Goal: Navigation & Orientation: Go to known website

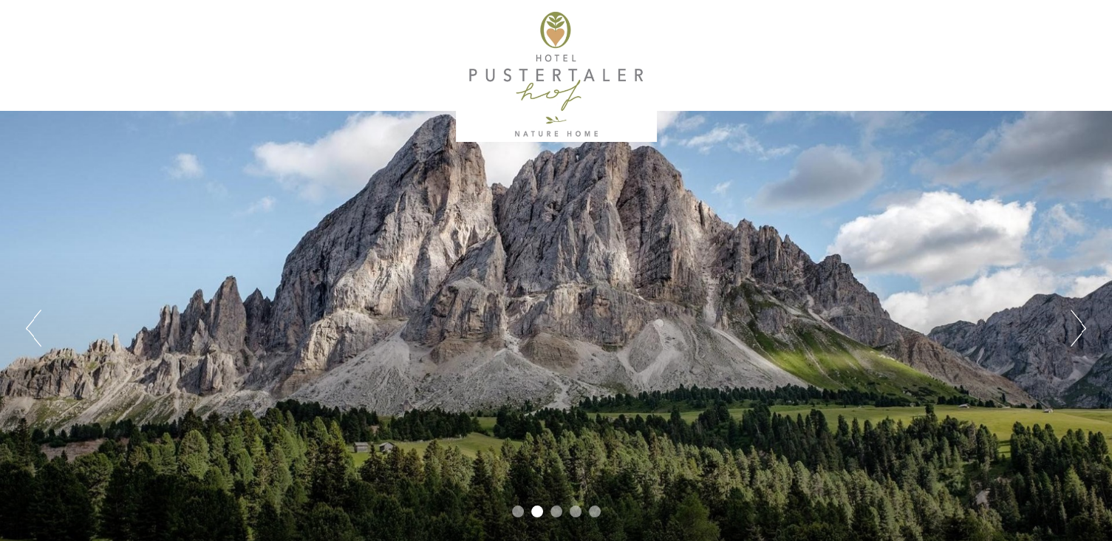
click at [1078, 324] on button "Next" at bounding box center [1079, 328] width 16 height 37
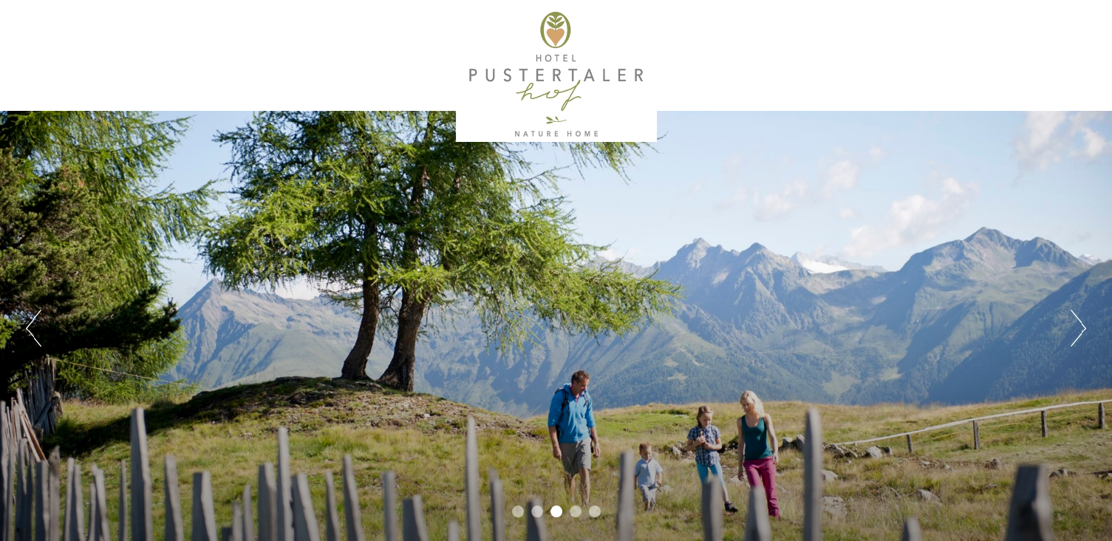
click at [1078, 324] on button "Next" at bounding box center [1079, 328] width 16 height 37
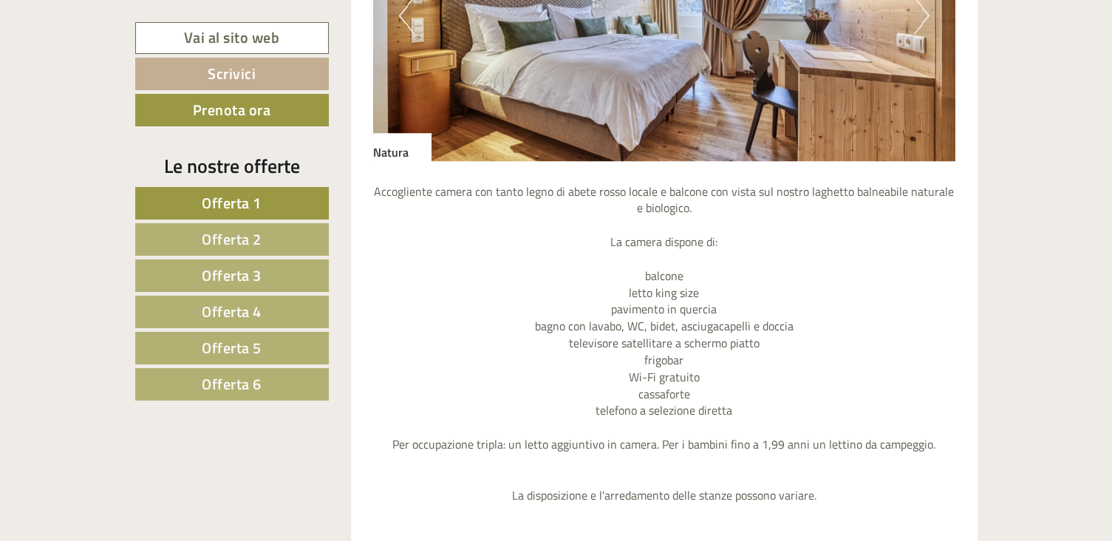
scroll to position [887, 0]
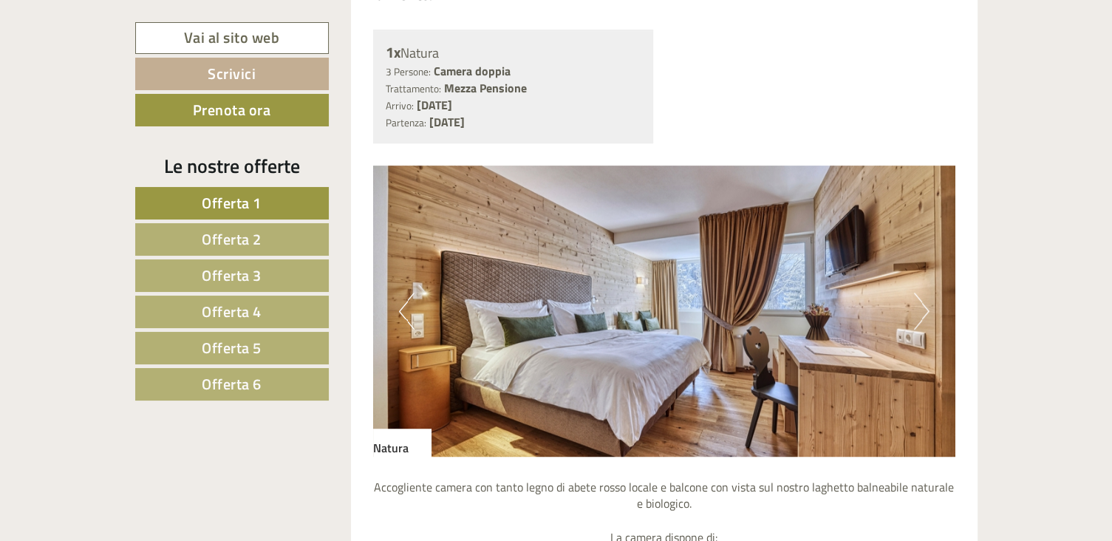
click at [928, 304] on button "Next" at bounding box center [922, 311] width 16 height 37
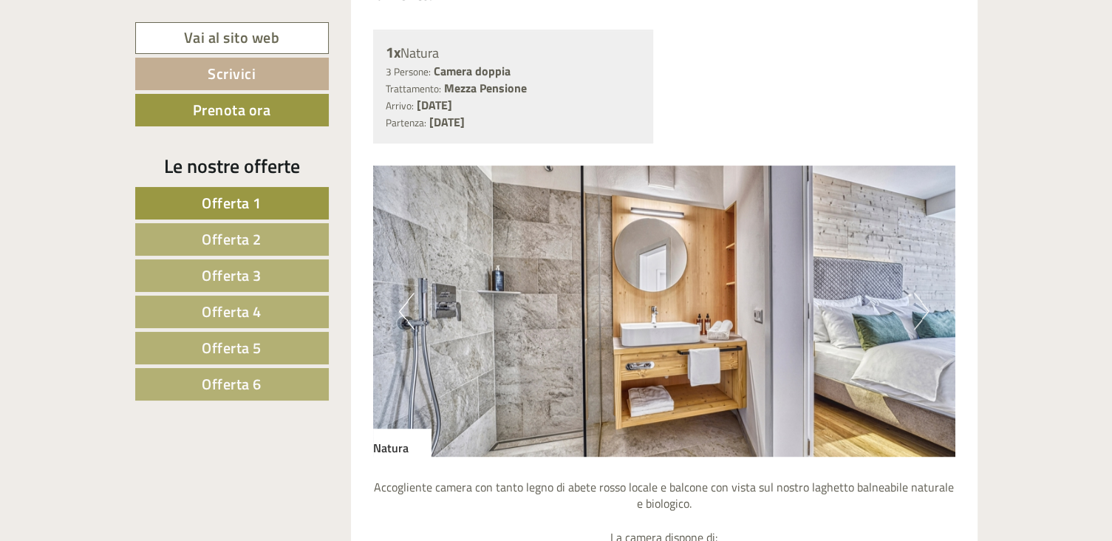
click at [928, 304] on button "Next" at bounding box center [922, 311] width 16 height 37
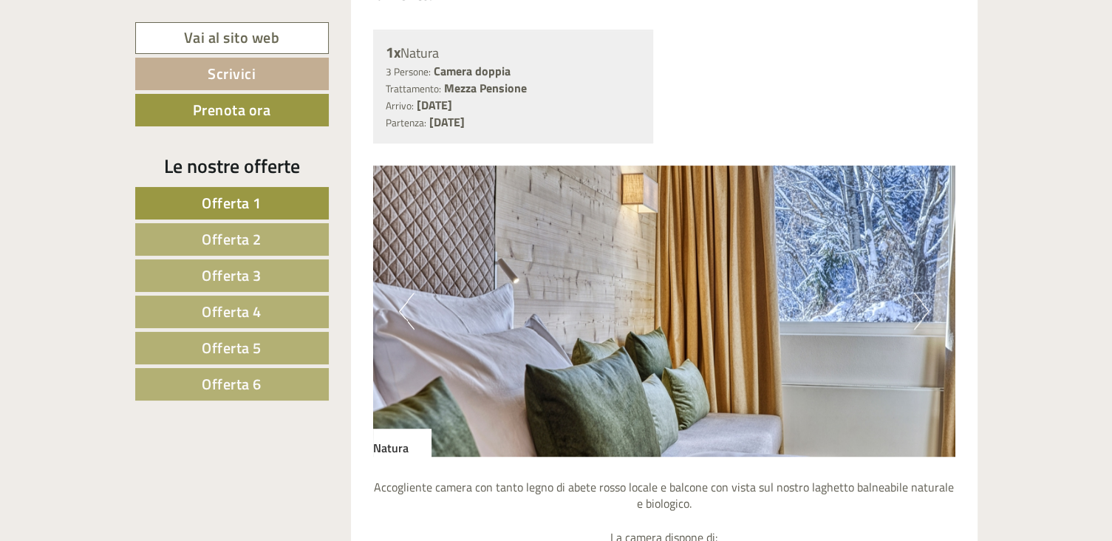
click at [928, 304] on button "Next" at bounding box center [922, 311] width 16 height 37
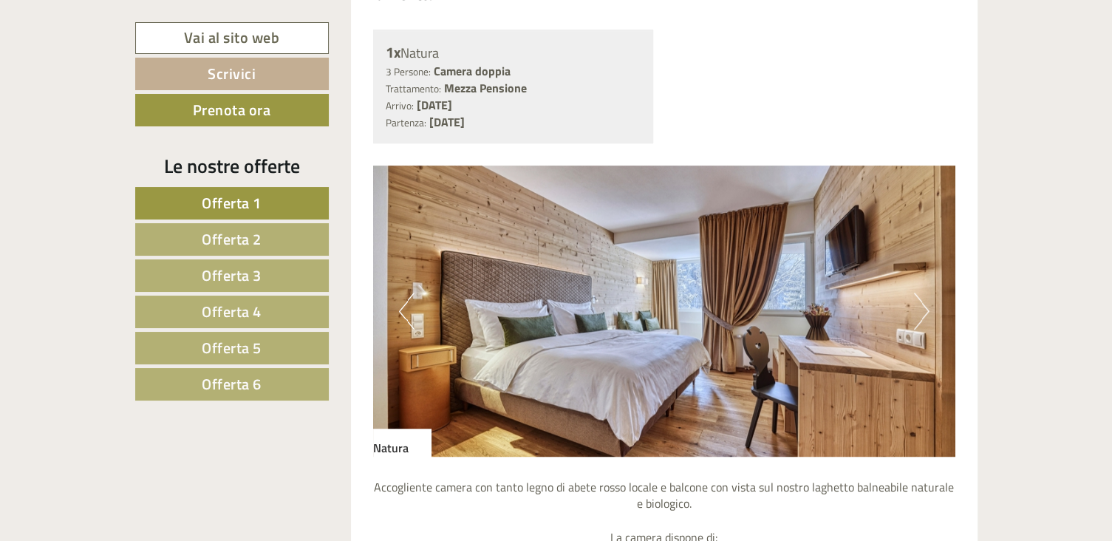
click at [928, 304] on button "Next" at bounding box center [922, 311] width 16 height 37
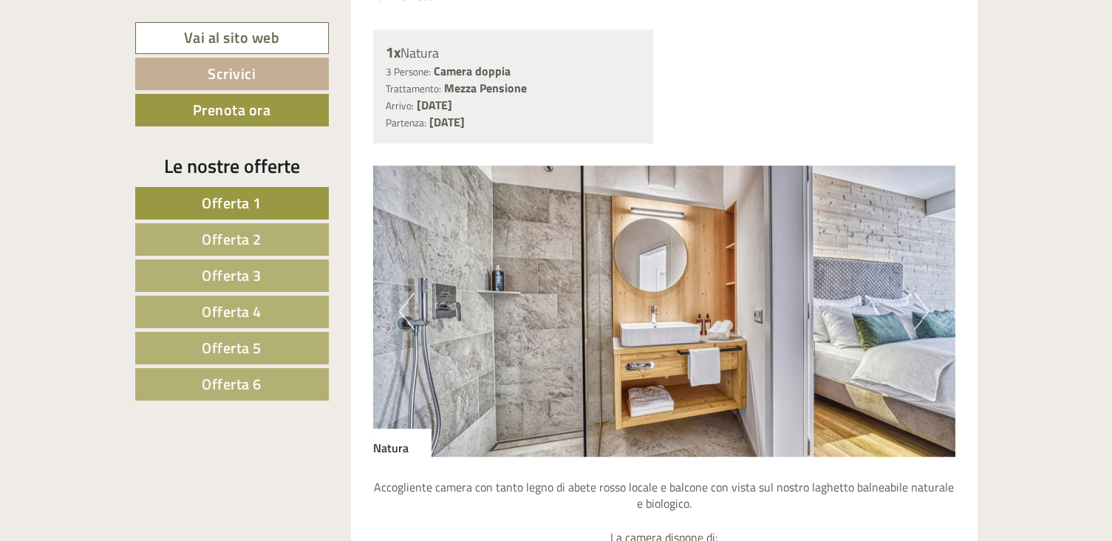
click at [928, 304] on button "Next" at bounding box center [922, 311] width 16 height 37
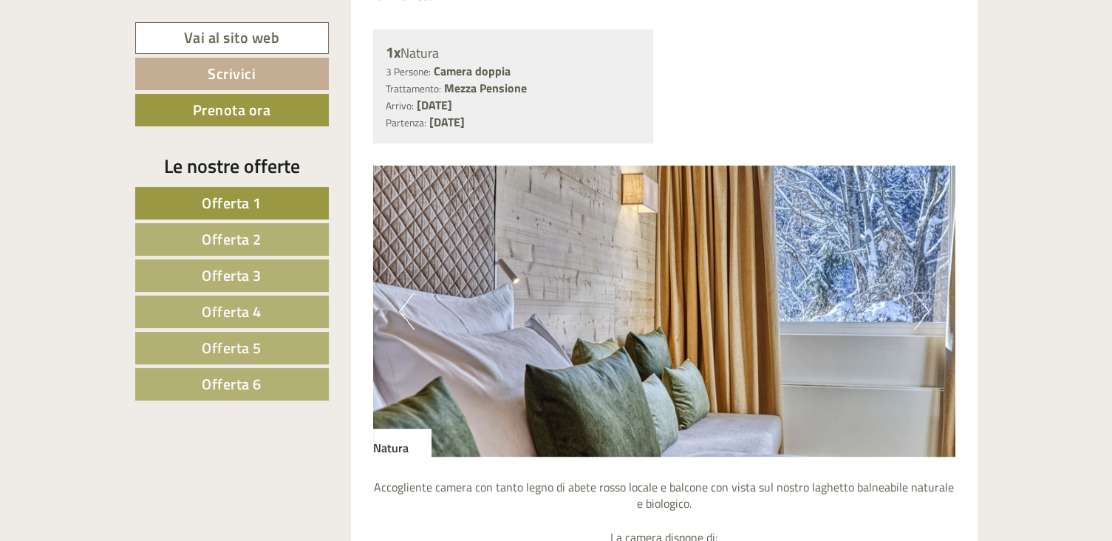
click at [928, 304] on button "Next" at bounding box center [922, 311] width 16 height 37
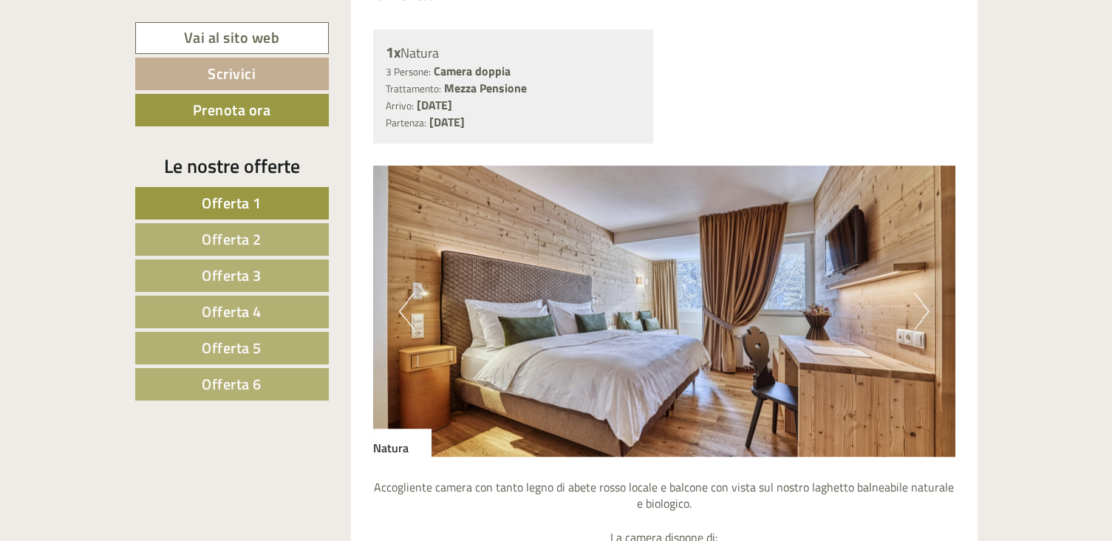
click at [928, 304] on button "Next" at bounding box center [922, 311] width 16 height 37
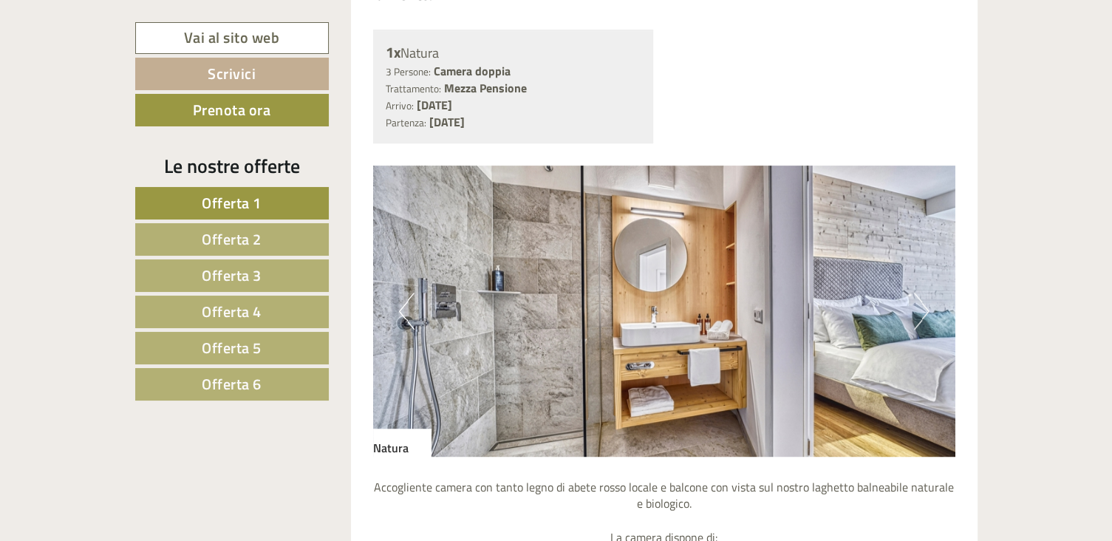
click at [928, 304] on button "Next" at bounding box center [922, 311] width 16 height 37
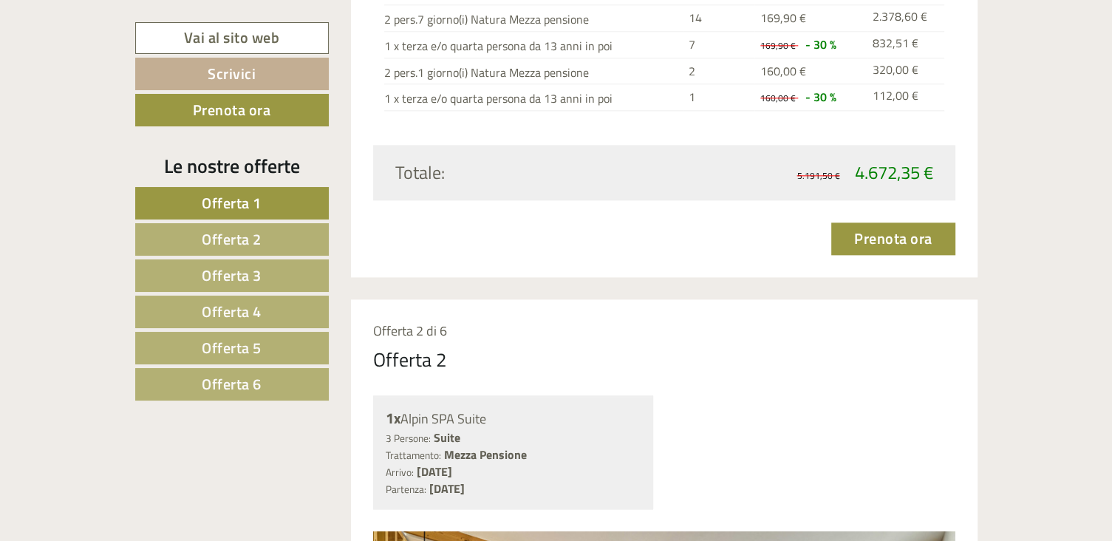
scroll to position [1773, 0]
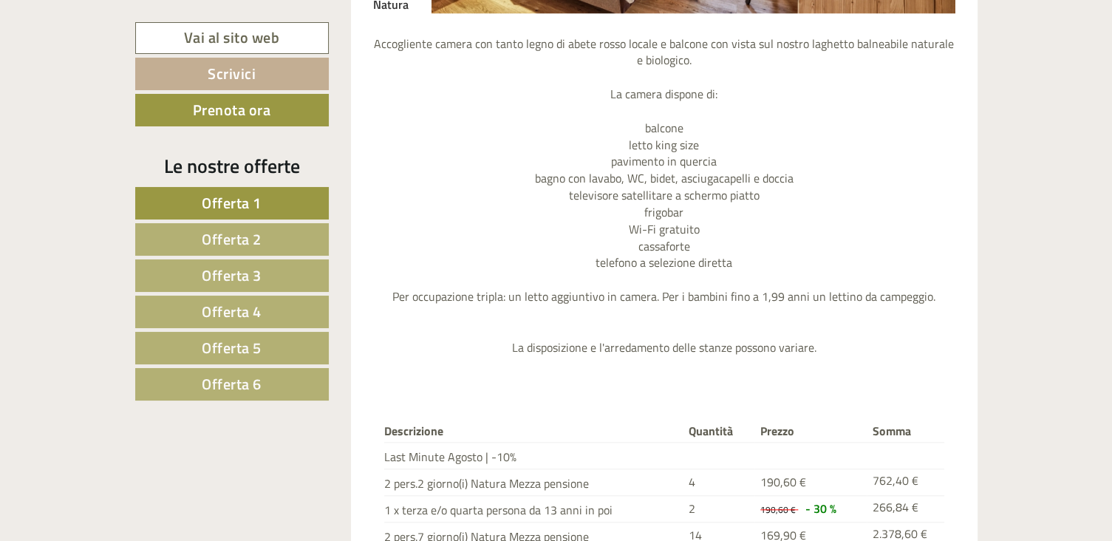
scroll to position [887, 0]
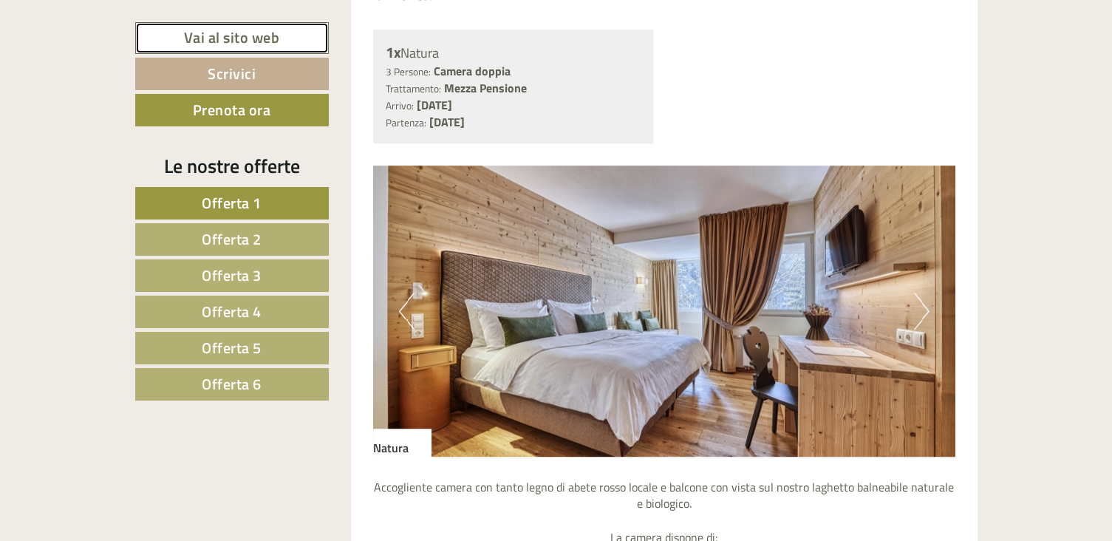
click at [227, 32] on link "Vai al sito web" at bounding box center [232, 38] width 194 height 32
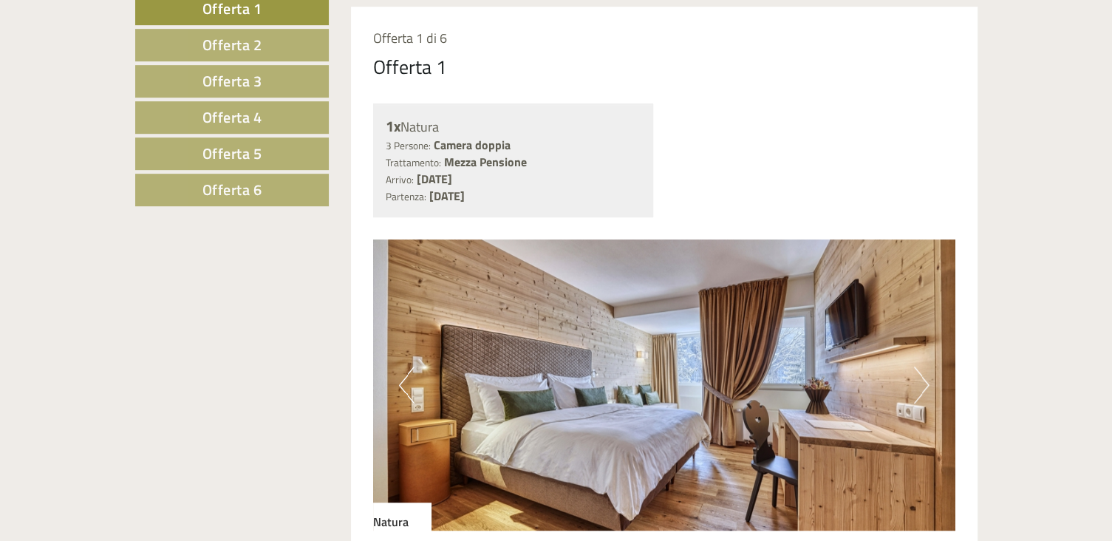
scroll to position [591, 0]
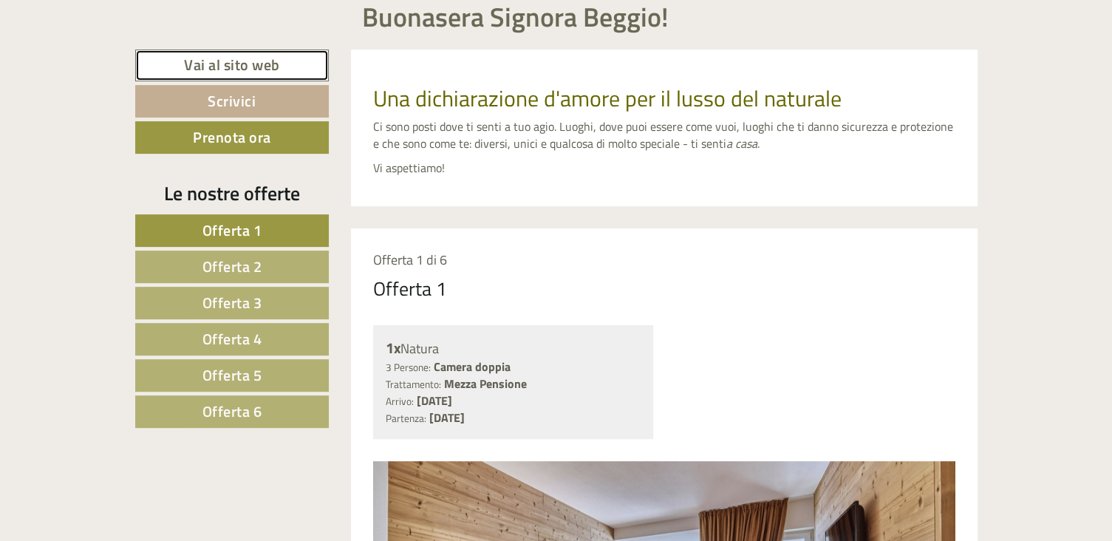
click at [191, 78] on link "Vai al sito web" at bounding box center [232, 66] width 194 height 32
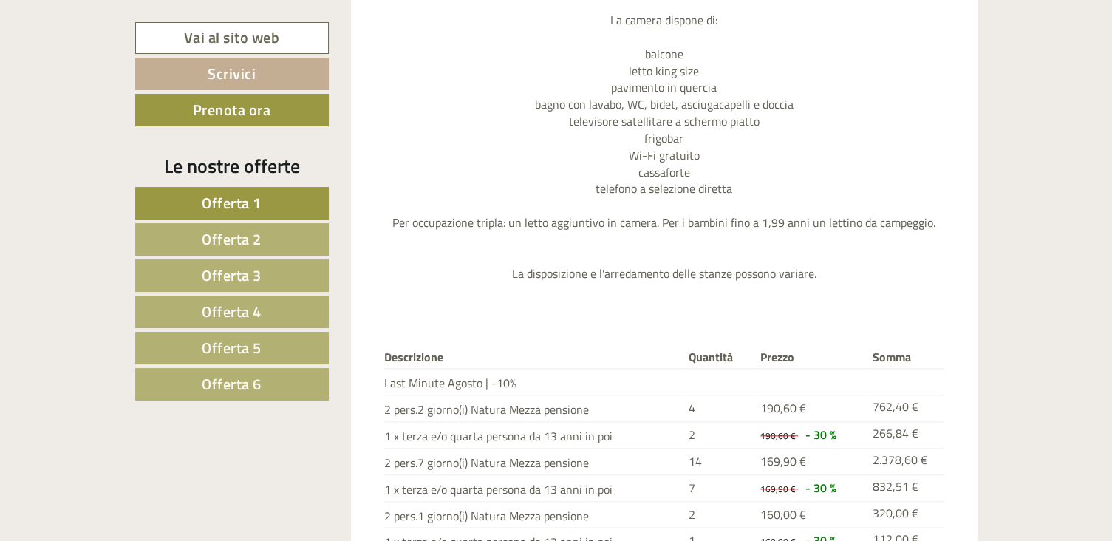
scroll to position [1034, 0]
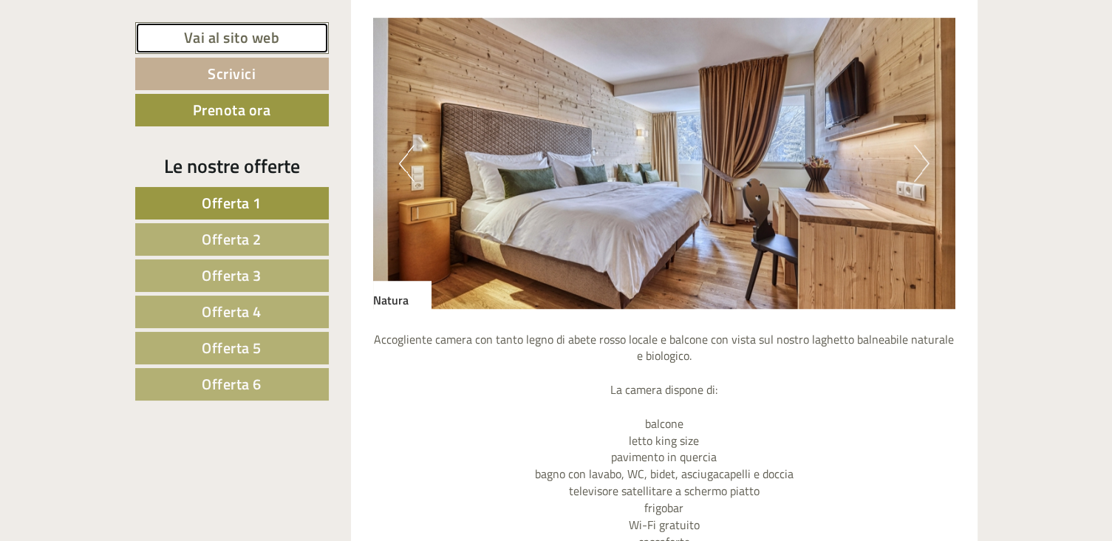
click at [228, 45] on link "Vai al sito web" at bounding box center [232, 38] width 194 height 32
